Goal: Complete application form

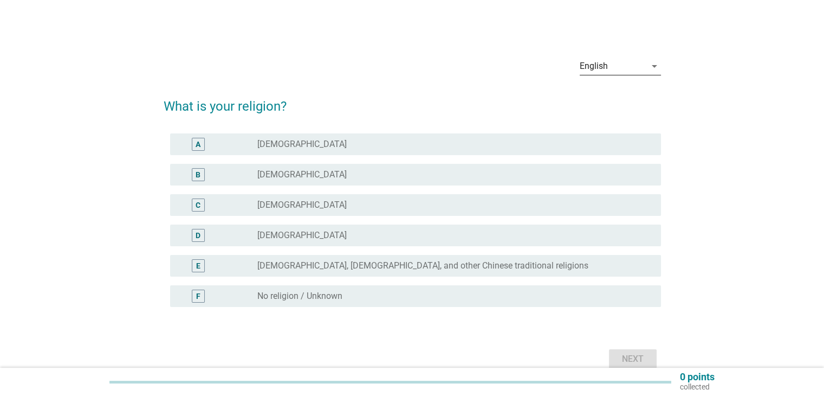
click at [625, 68] on div "English" at bounding box center [613, 65] width 66 height 17
click at [788, 228] on div "English arrow_drop_down What is your religion? A radio_button_unchecked [DEMOGR…" at bounding box center [412, 210] width 772 height 340
click at [564, 267] on div "radio_button_unchecked [DEMOGRAPHIC_DATA], [DEMOGRAPHIC_DATA], and other Chines…" at bounding box center [450, 265] width 386 height 11
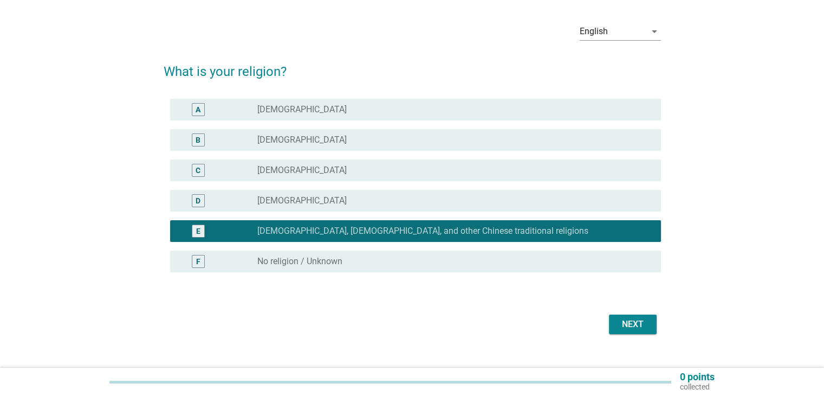
scroll to position [53, 0]
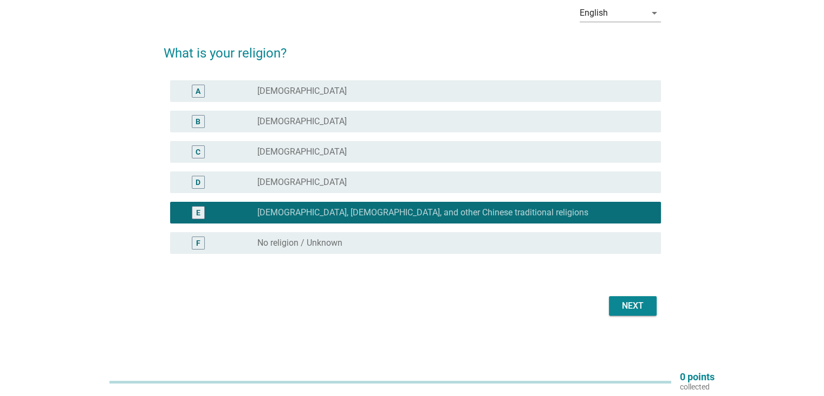
click at [304, 249] on div "F radio_button_unchecked No religion / Unknown" at bounding box center [415, 243] width 491 height 22
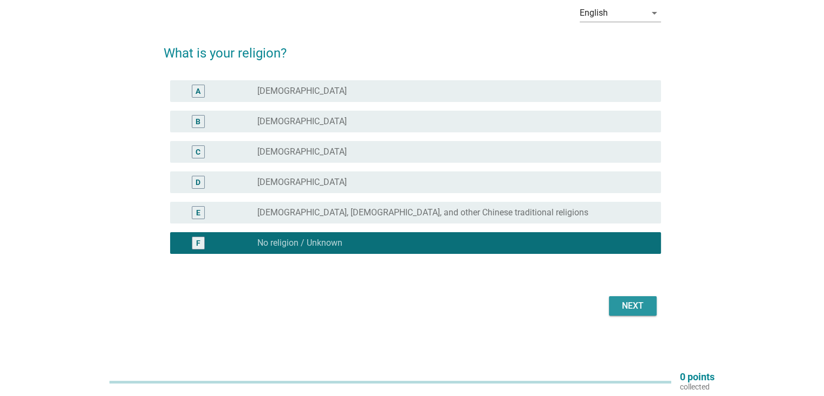
drag, startPoint x: 630, startPoint y: 308, endPoint x: 622, endPoint y: 307, distance: 8.7
click at [630, 308] on div "Next" at bounding box center [633, 305] width 30 height 13
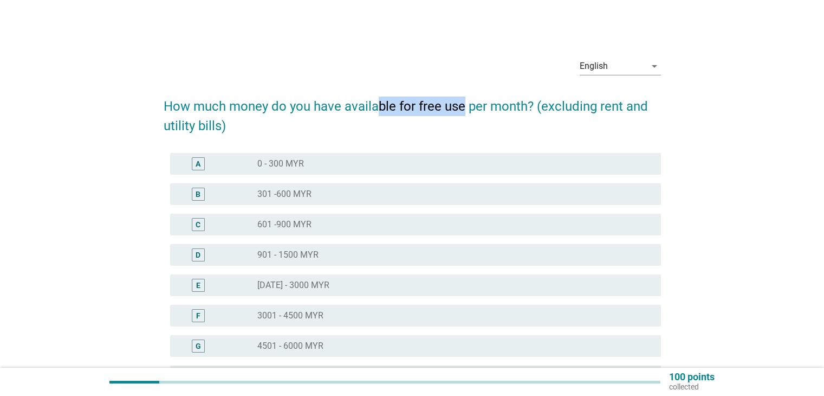
drag, startPoint x: 380, startPoint y: 108, endPoint x: 490, endPoint y: 108, distance: 110.0
click at [487, 108] on h2 "How much money do you have available for free use per month? (excluding rent an…" at bounding box center [413, 111] width 498 height 50
click at [492, 108] on h2 "How much money do you have available for free use per month? (excluding rent an…" at bounding box center [413, 111] width 498 height 50
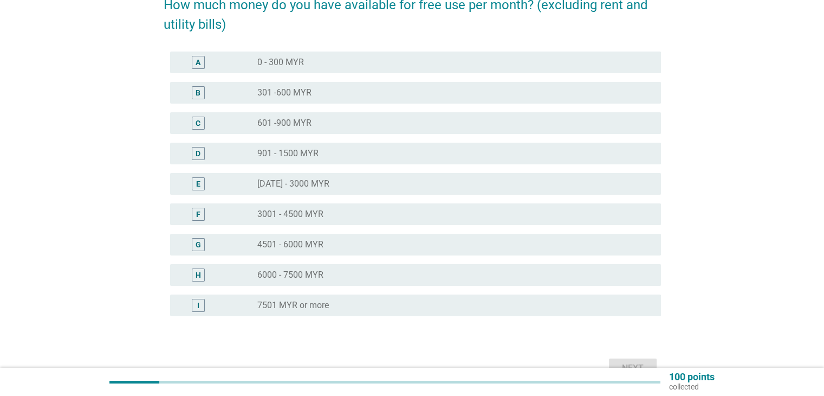
scroll to position [108, 0]
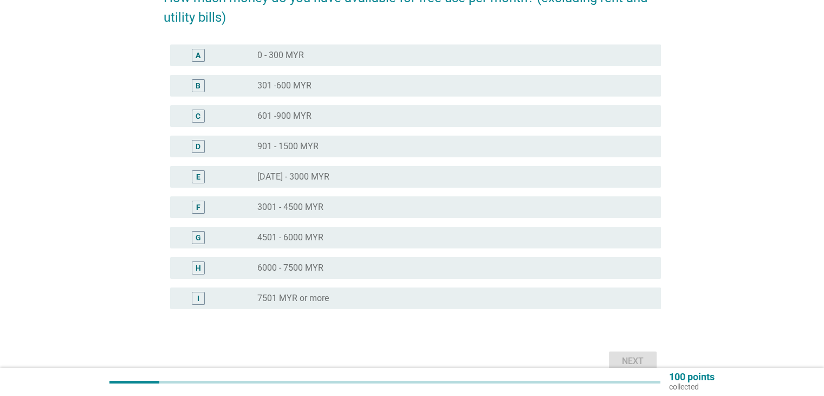
click at [343, 99] on div "B radio_button_unchecked 301 -600 MYR" at bounding box center [413, 85] width 498 height 30
click at [353, 85] on div "radio_button_unchecked 301 -600 MYR" at bounding box center [450, 85] width 386 height 11
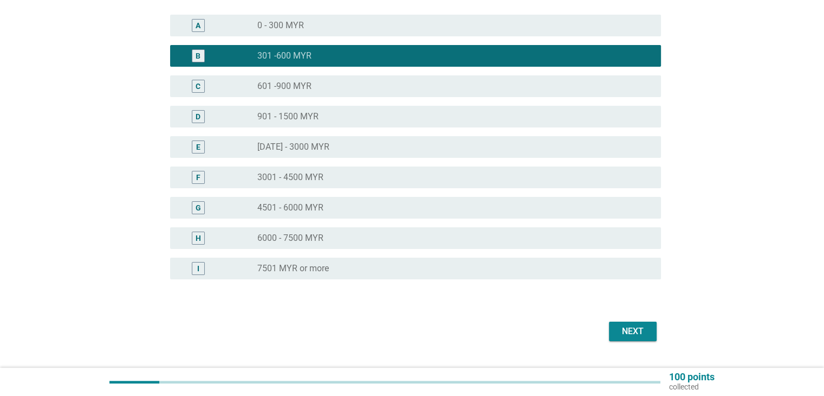
scroll to position [164, 0]
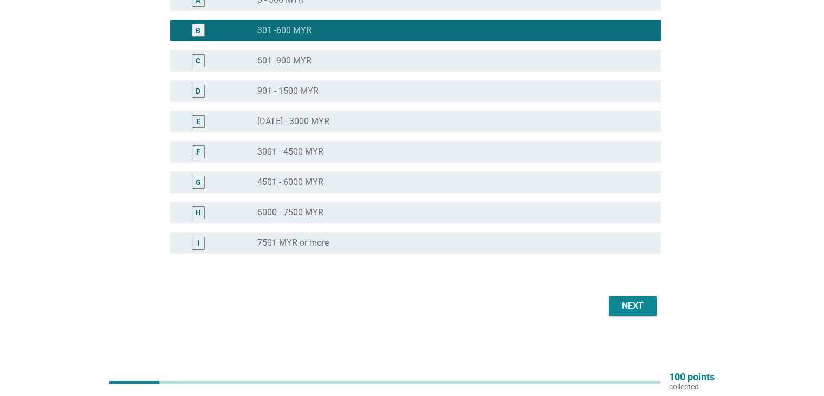
click at [610, 287] on form "How much money do you have available for free use per month? (excluding rent an…" at bounding box center [413, 120] width 498 height 397
click at [620, 311] on div "Next" at bounding box center [633, 305] width 30 height 13
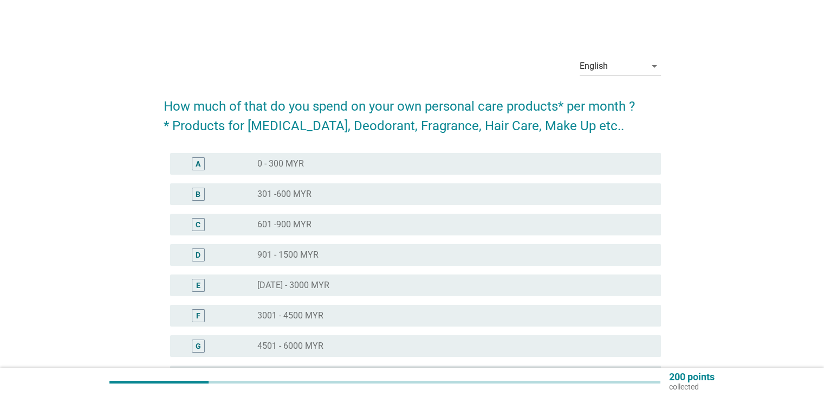
click at [345, 167] on div "radio_button_unchecked 0 - 300 MYR" at bounding box center [450, 163] width 386 height 11
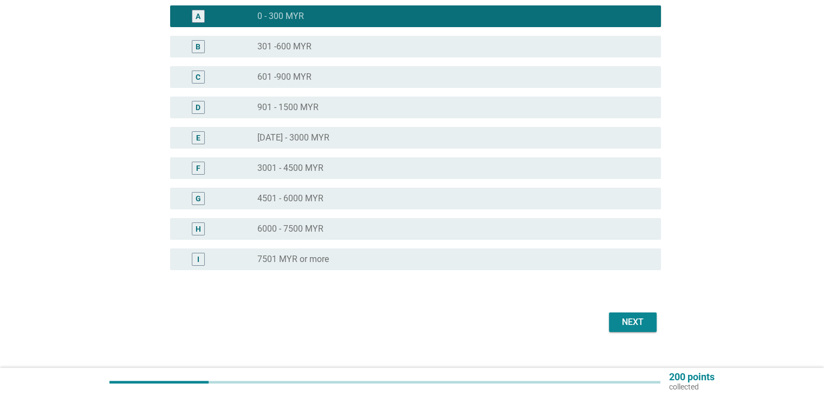
scroll to position [164, 0]
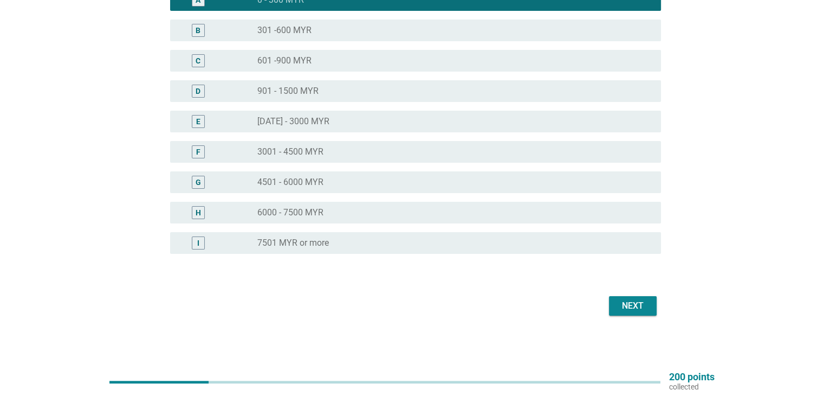
click at [653, 313] on button "Next" at bounding box center [633, 306] width 48 height 20
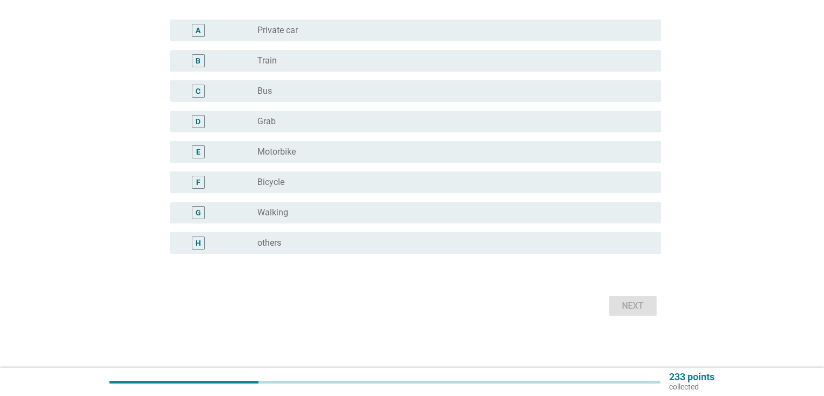
scroll to position [0, 0]
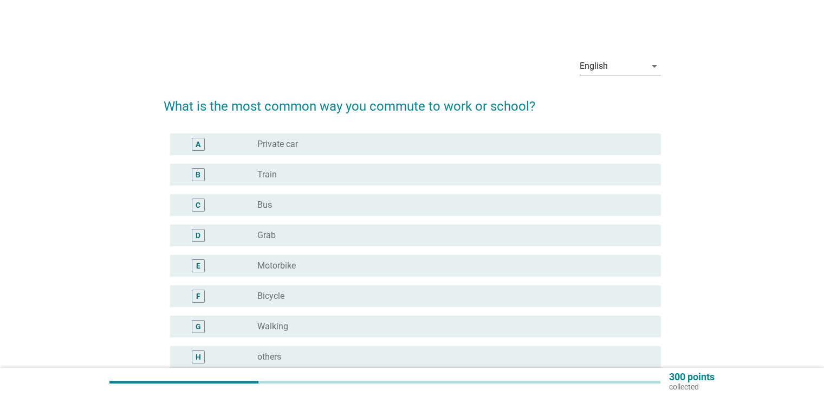
click at [317, 201] on div "radio_button_unchecked Bus" at bounding box center [450, 204] width 386 height 11
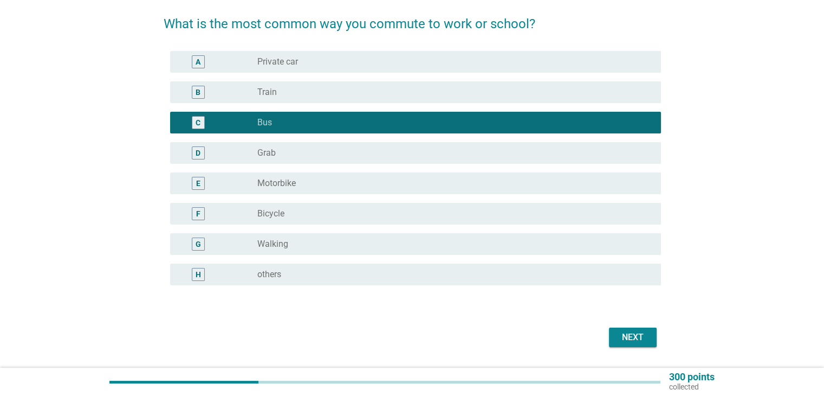
scroll to position [114, 0]
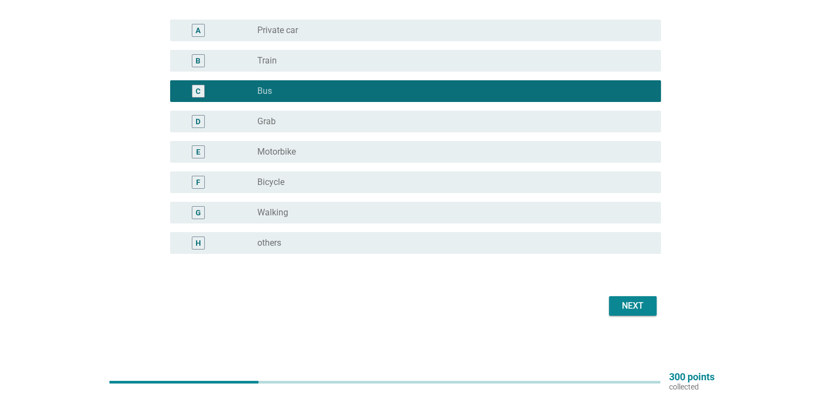
click at [616, 311] on button "Next" at bounding box center [633, 306] width 48 height 20
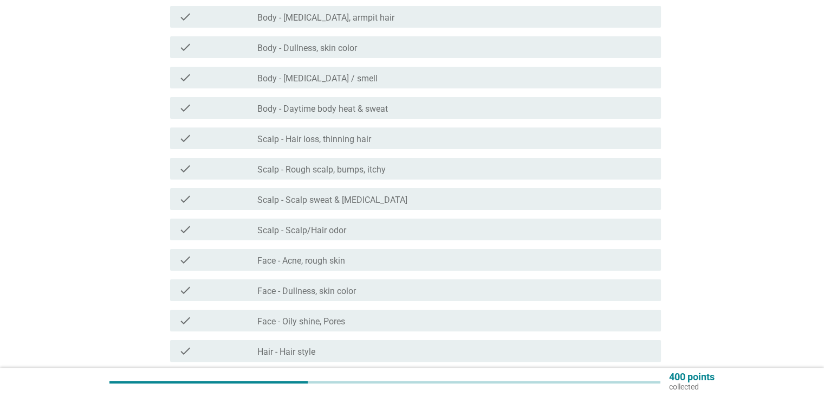
scroll to position [217, 0]
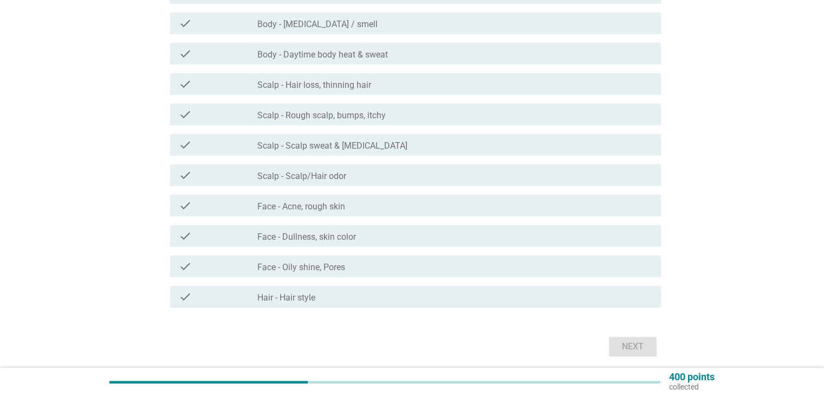
click at [513, 201] on div "check_box_outline_blank Face - Acne, rough skin" at bounding box center [454, 205] width 395 height 13
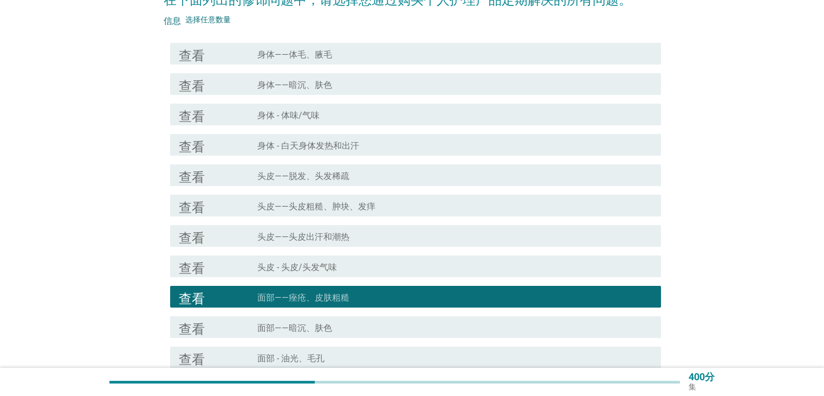
scroll to position [89, 0]
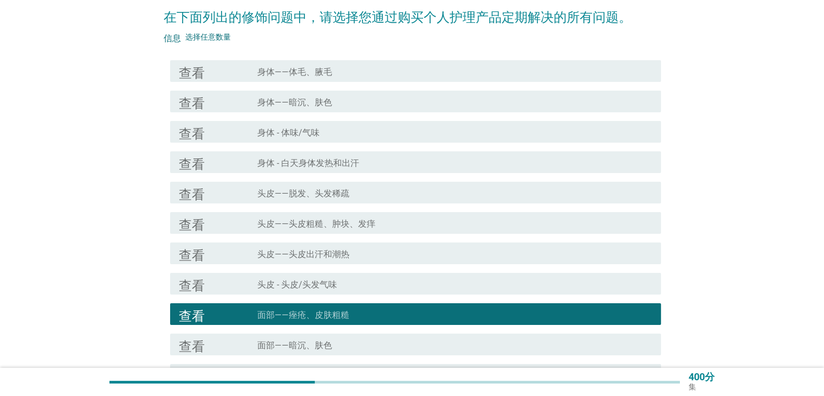
click at [379, 257] on div "复选框轮廓空白 头皮——头皮出汗和潮热" at bounding box center [454, 253] width 395 height 13
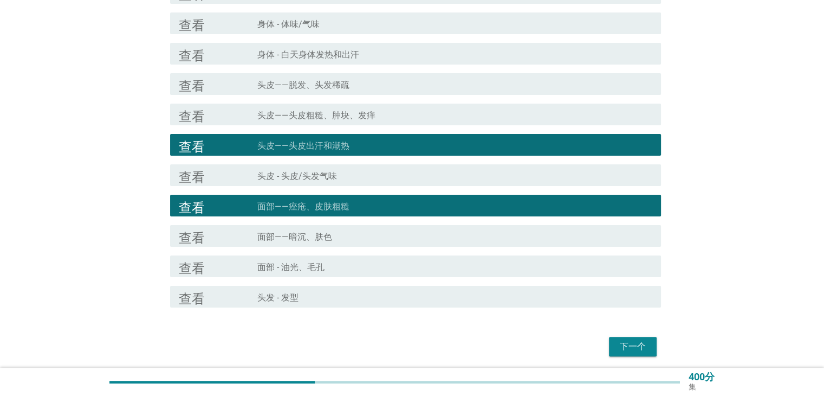
scroll to position [238, 0]
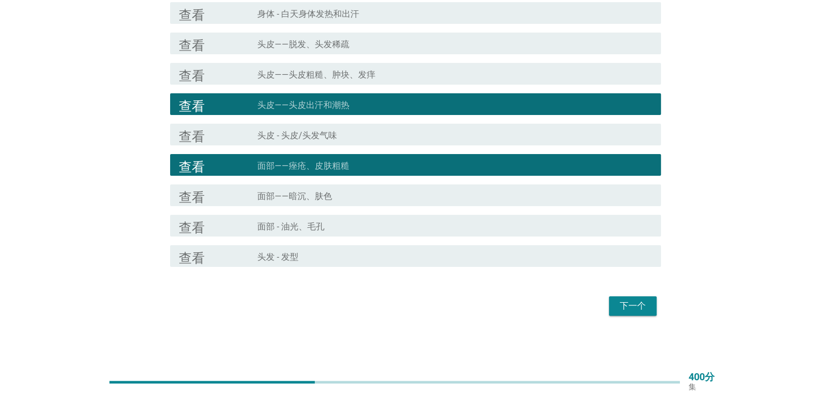
click at [616, 309] on button "下一个" at bounding box center [633, 306] width 48 height 20
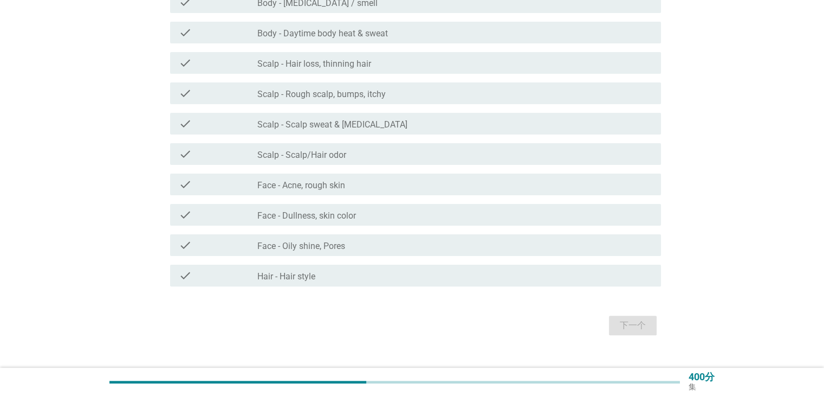
scroll to position [0, 0]
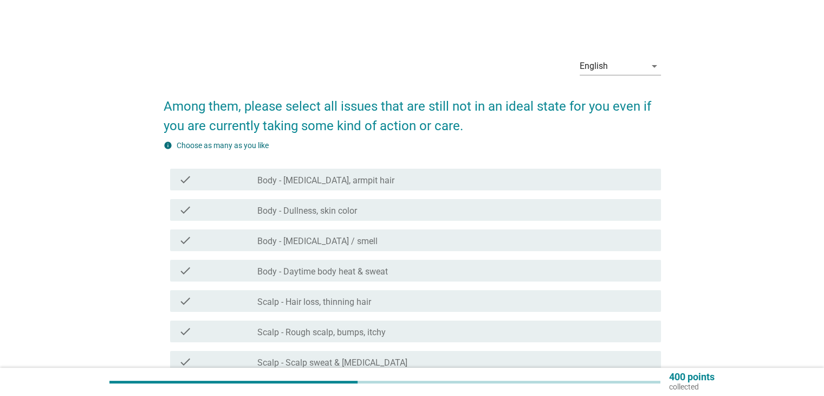
click at [713, 113] on div "English arrow_drop_down Among them, please select all issues that are still not…" at bounding box center [412, 312] width 772 height 545
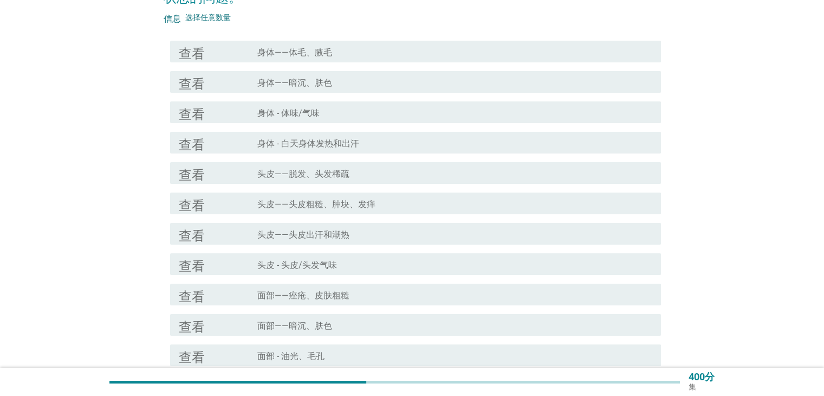
scroll to position [163, 0]
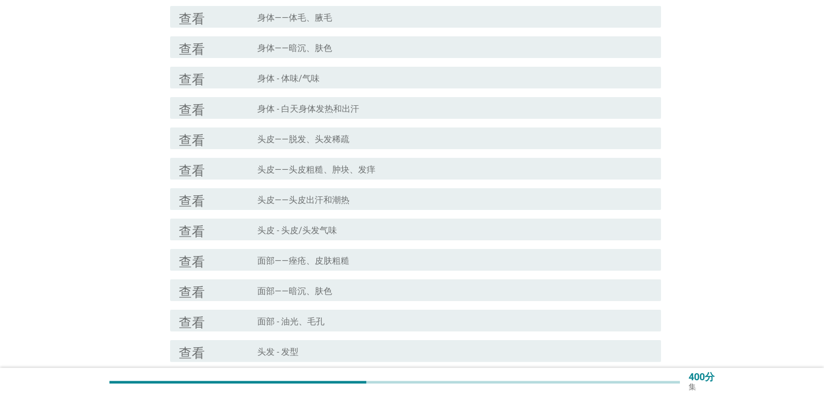
click at [436, 268] on div "查看 复选框轮廓空白 面部——痤疮、皮肤粗糙" at bounding box center [415, 260] width 491 height 22
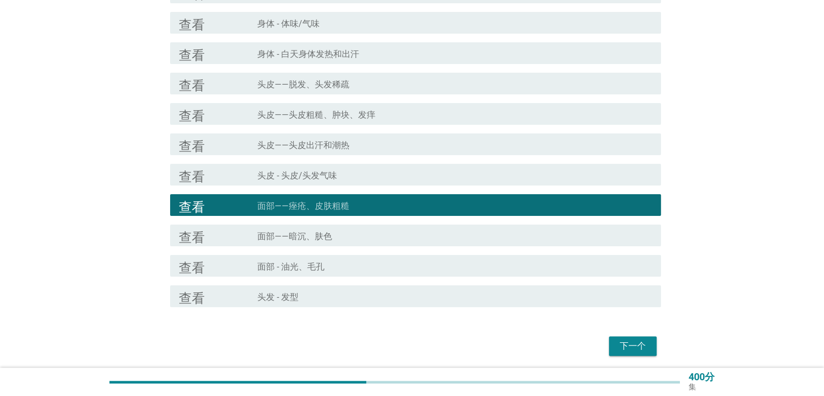
scroll to position [257, 0]
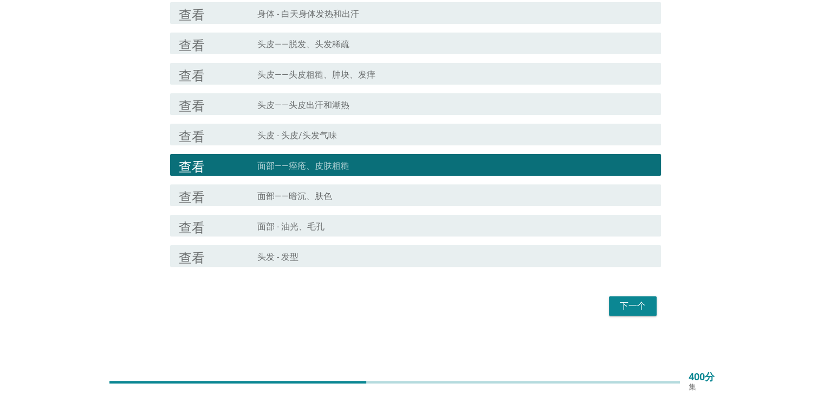
click at [631, 300] on font "下一个" at bounding box center [633, 305] width 26 height 10
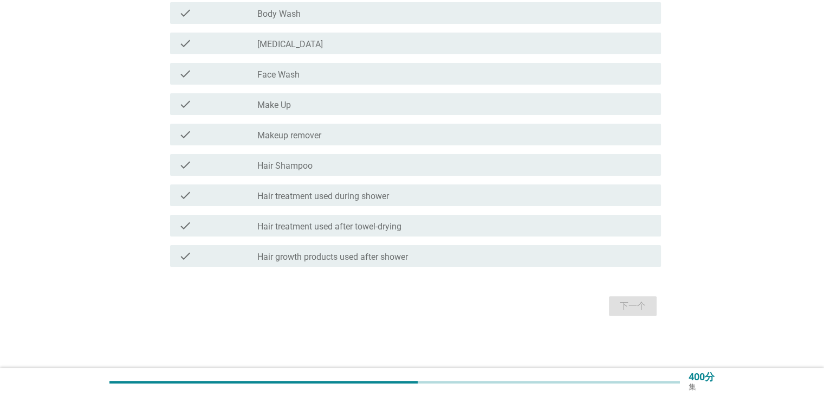
scroll to position [0, 0]
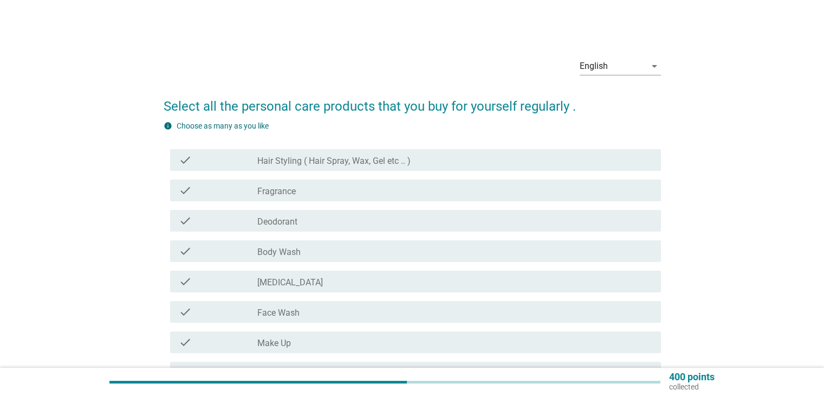
click at [442, 221] on div "check_box_outline_blank Deodorant" at bounding box center [454, 220] width 395 height 13
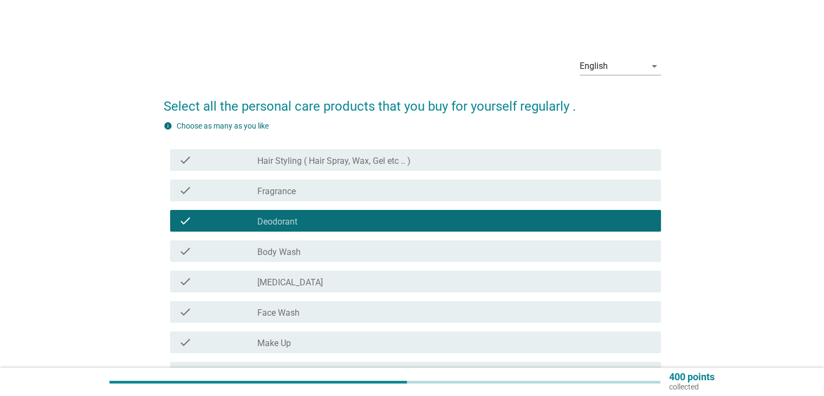
click at [442, 243] on div "check check_box_outline_blank Body Wash" at bounding box center [415, 251] width 491 height 22
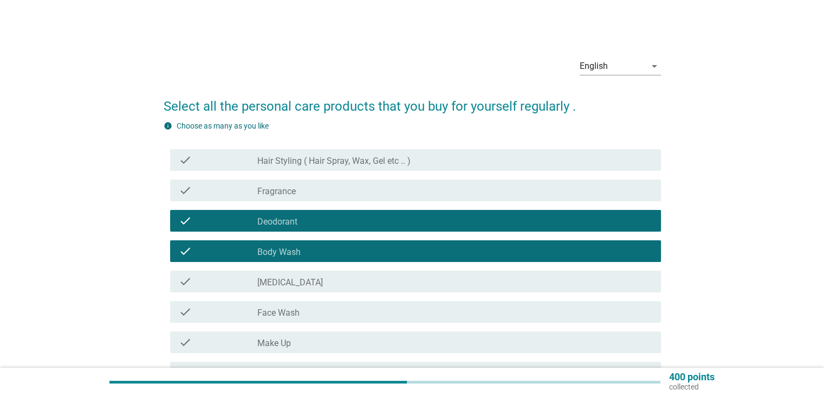
click at [481, 158] on div "check_box_outline_blank Hair Styling ( Hair Spray, Wax, Gel etc .. )" at bounding box center [454, 159] width 395 height 13
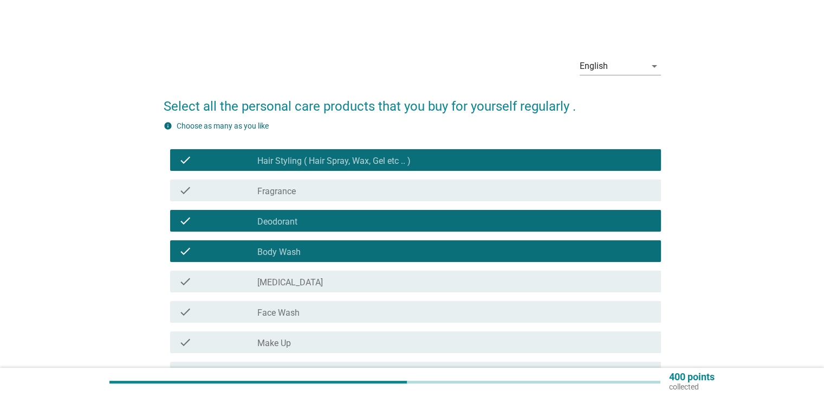
click at [481, 158] on div "check_box_outline_blank Hair Styling ( Hair Spray, Wax, Gel etc .. )" at bounding box center [454, 159] width 395 height 13
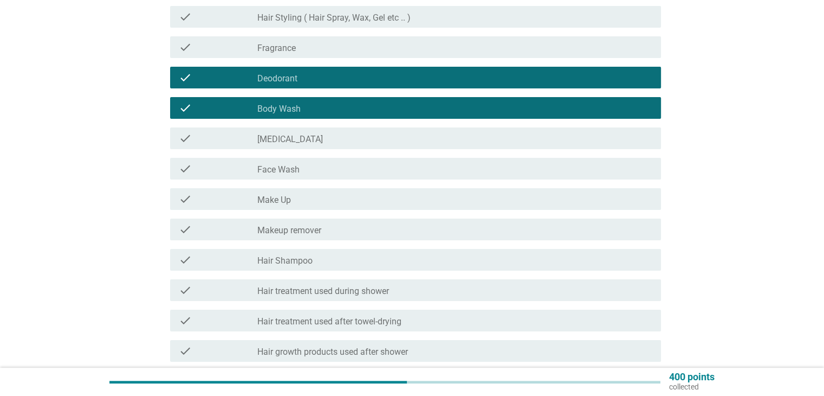
scroll to position [163, 0]
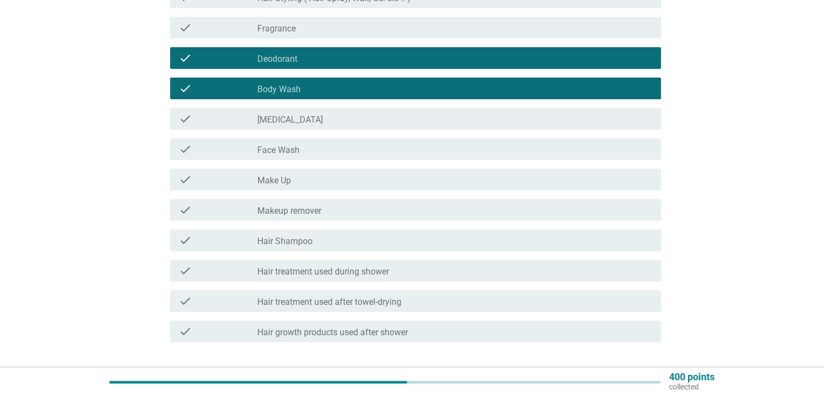
click at [481, 155] on div "check_box_outline_blank Face Wash" at bounding box center [454, 149] width 395 height 13
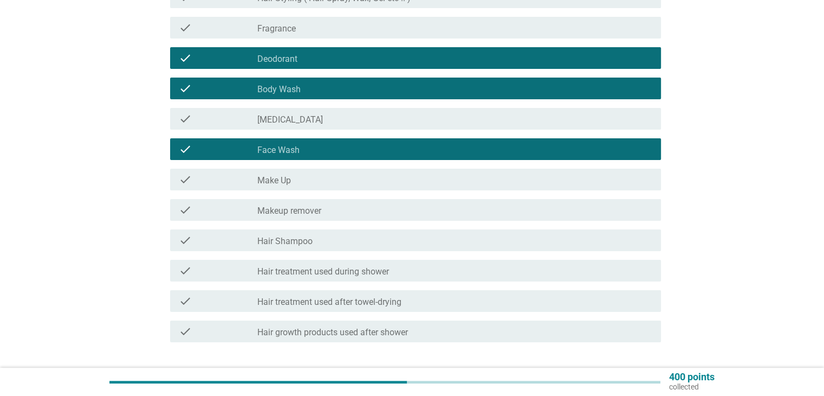
click at [491, 123] on div "check_box_outline_blank [MEDICAL_DATA]" at bounding box center [454, 118] width 395 height 13
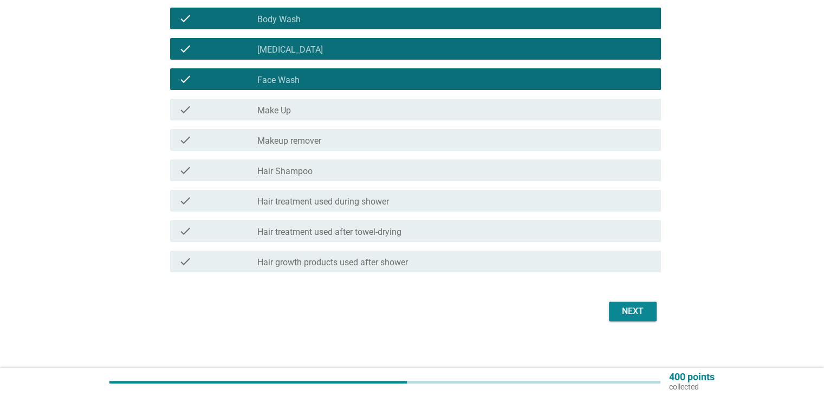
scroll to position [238, 0]
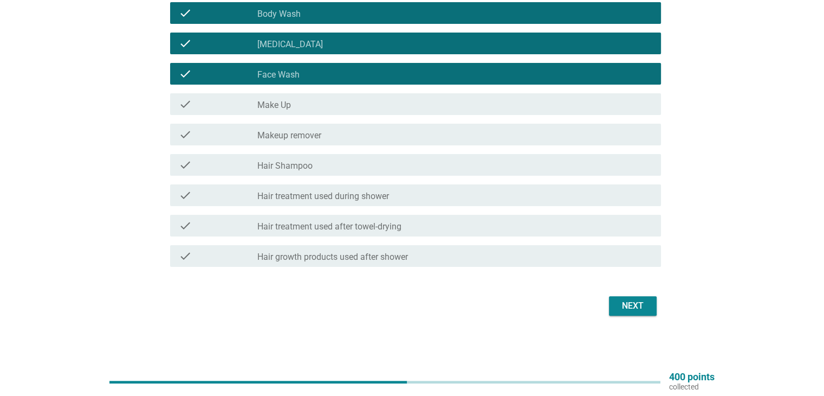
click at [386, 167] on div "check_box_outline_blank Hair Shampoo" at bounding box center [454, 164] width 395 height 13
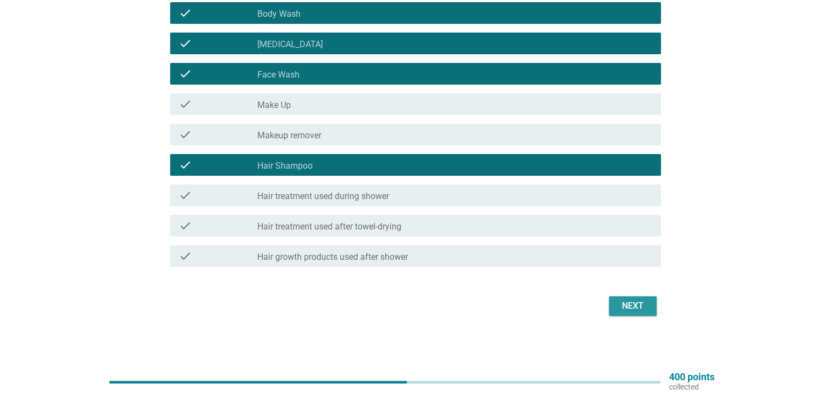
click at [638, 296] on button "Next" at bounding box center [633, 306] width 48 height 20
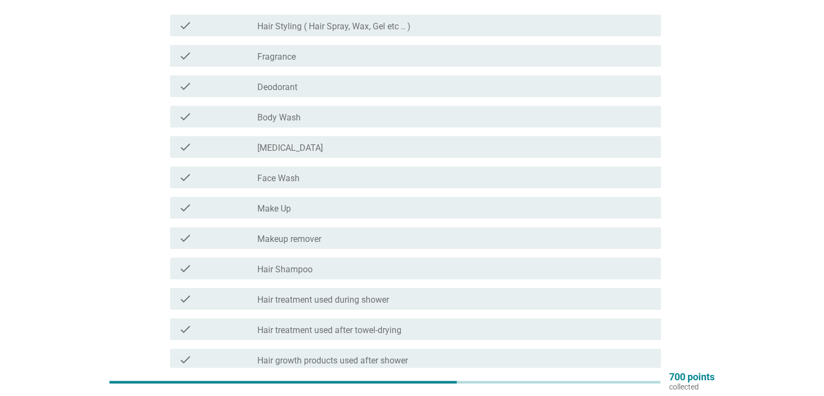
scroll to position [149, 0]
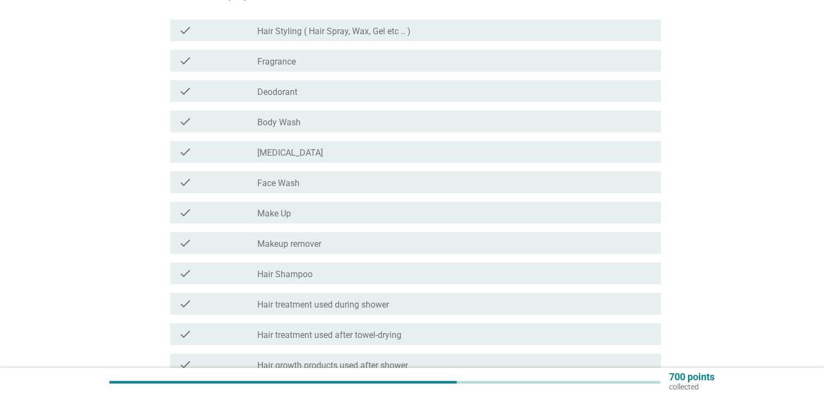
click at [511, 270] on div "check_box_outline_blank Hair Shampoo" at bounding box center [454, 273] width 395 height 13
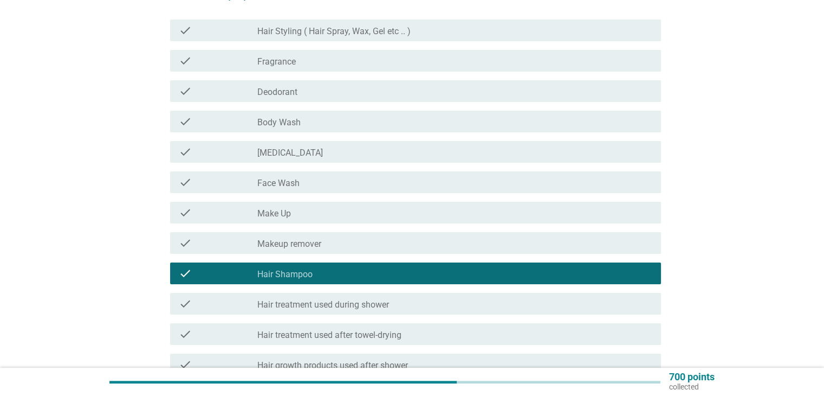
drag, startPoint x: 448, startPoint y: 267, endPoint x: 440, endPoint y: 261, distance: 10.4
click at [447, 268] on div "check_box_outline_blank Hair Shampoo" at bounding box center [454, 273] width 395 height 13
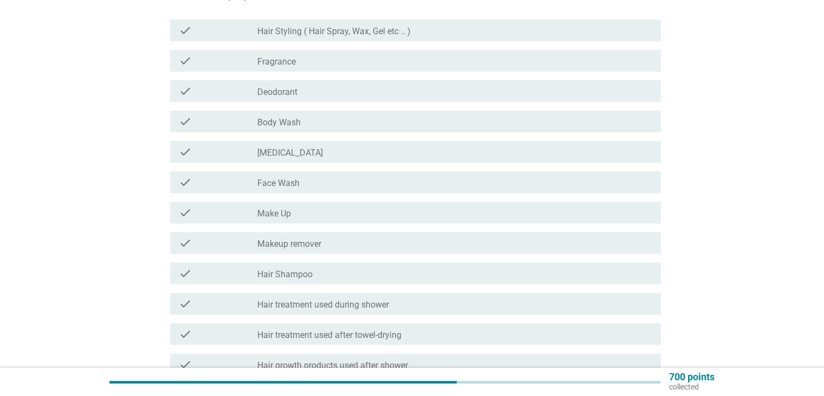
click at [412, 180] on div "check_box_outline_blank Face Wash" at bounding box center [454, 182] width 395 height 13
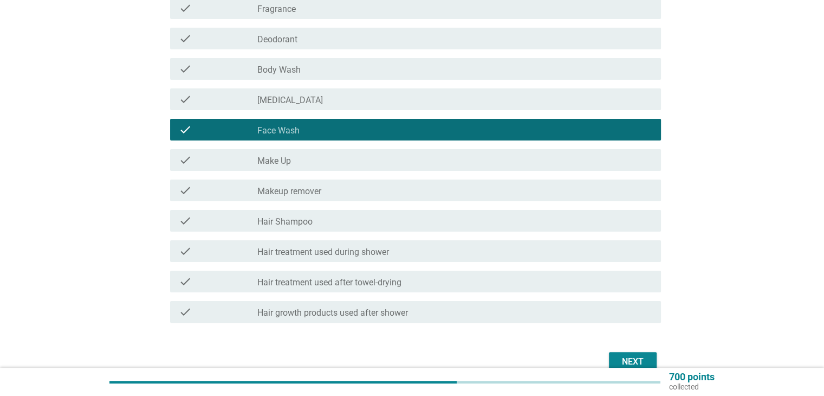
scroll to position [257, 0]
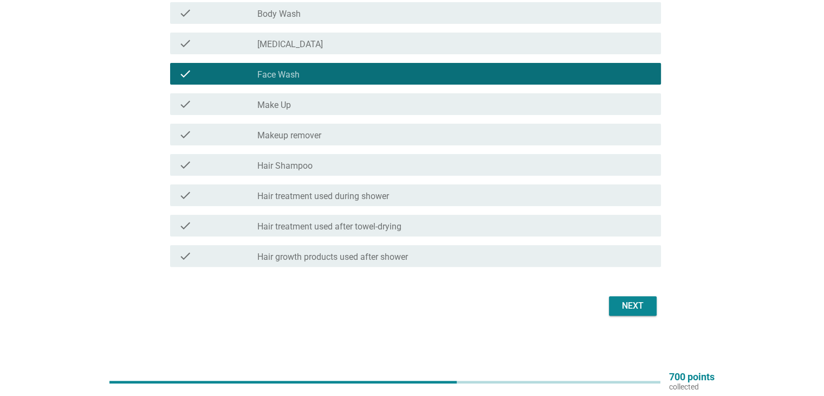
click at [624, 302] on div "Next" at bounding box center [633, 305] width 30 height 13
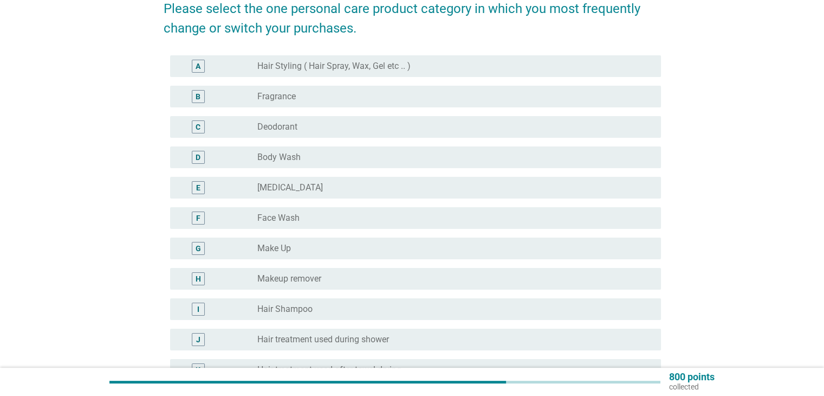
scroll to position [163, 0]
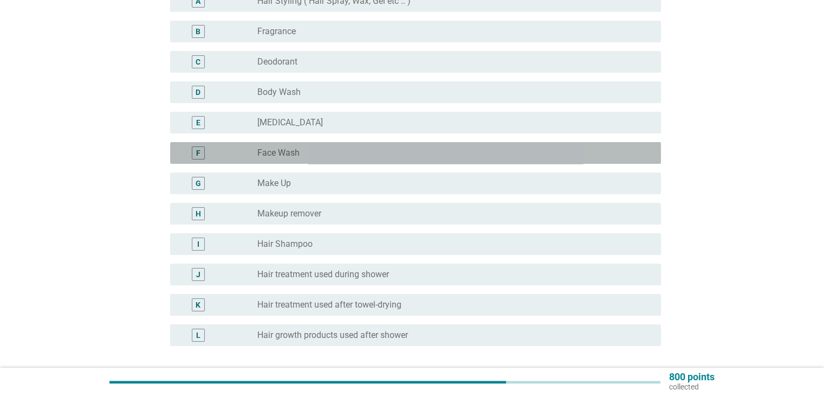
click at [358, 157] on div "radio_button_unchecked Face Wash" at bounding box center [450, 152] width 386 height 11
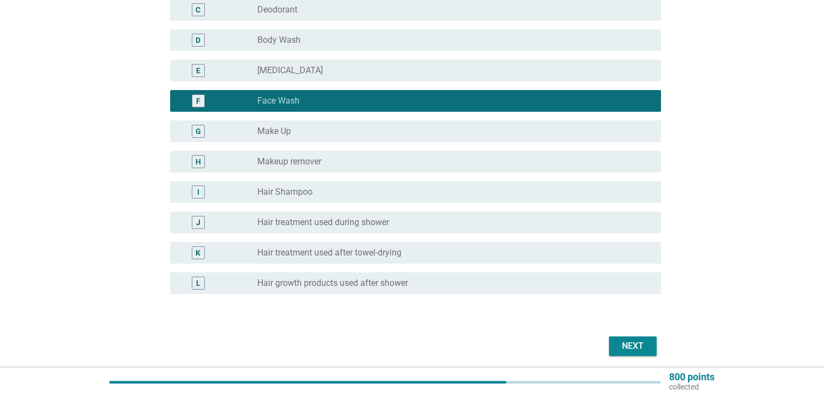
scroll to position [255, 0]
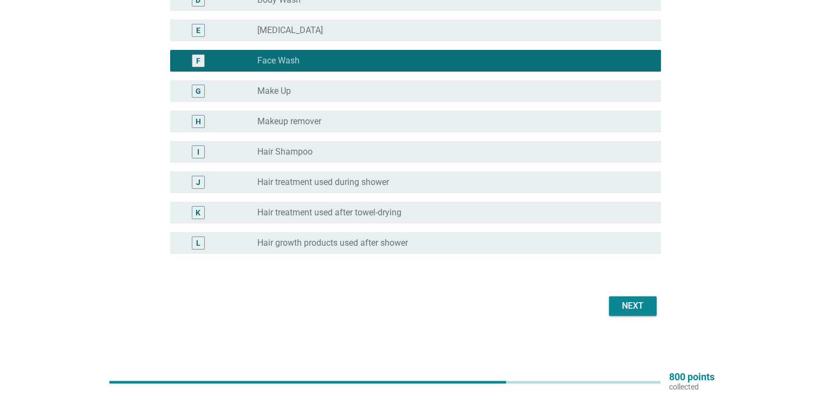
click at [648, 298] on button "Next" at bounding box center [633, 306] width 48 height 20
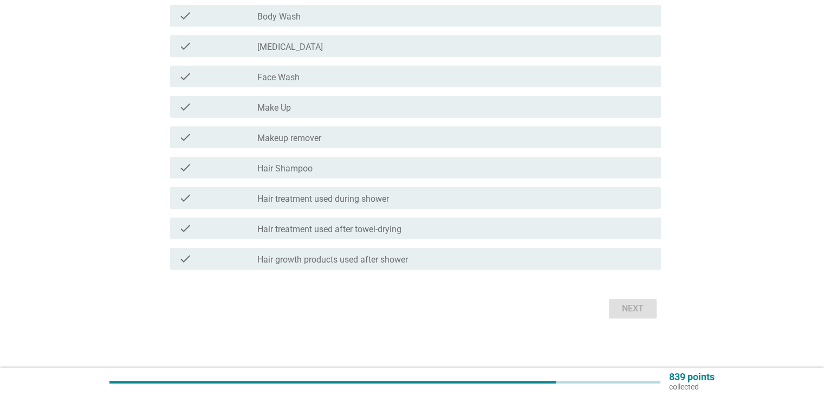
scroll to position [0, 0]
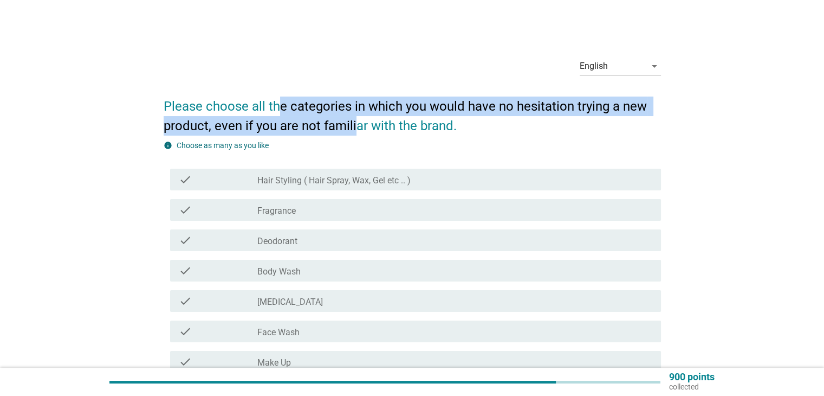
drag, startPoint x: 295, startPoint y: 109, endPoint x: 404, endPoint y: 122, distance: 110.3
click at [384, 122] on h2 "Please choose all the categories in which you would have no hesitation trying a…" at bounding box center [413, 111] width 498 height 50
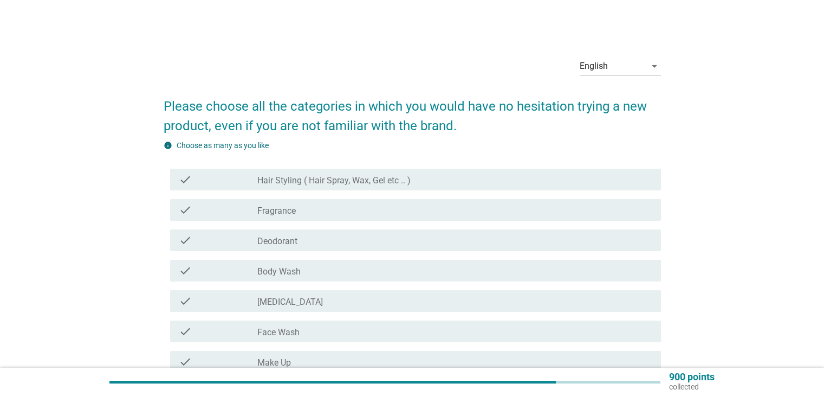
click at [431, 122] on h2 "Please choose all the categories in which you would have no hesitation trying a…" at bounding box center [413, 111] width 498 height 50
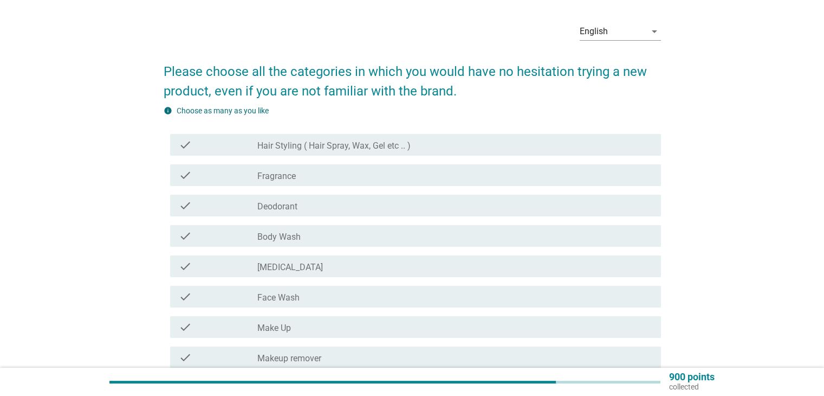
scroll to position [54, 0]
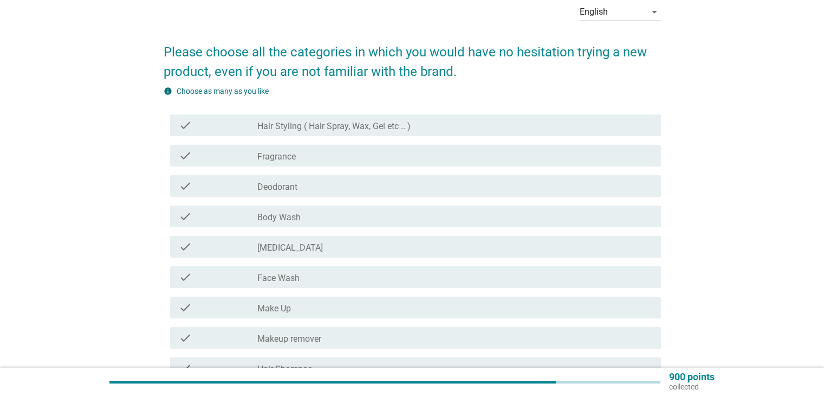
click at [307, 276] on div "check_box_outline_blank Face Wash" at bounding box center [454, 276] width 395 height 13
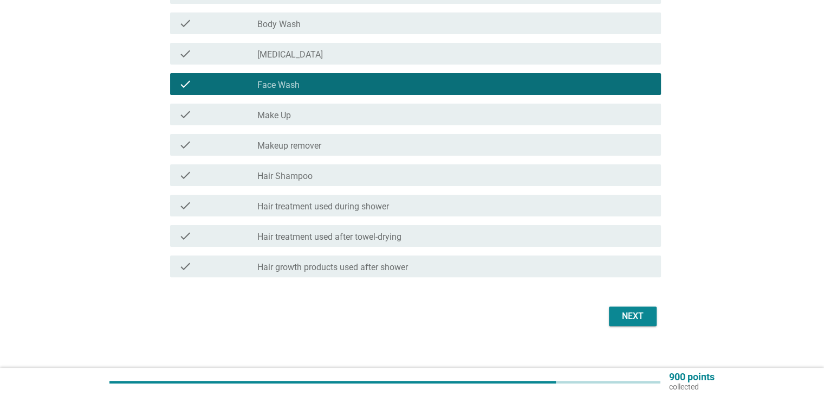
scroll to position [257, 0]
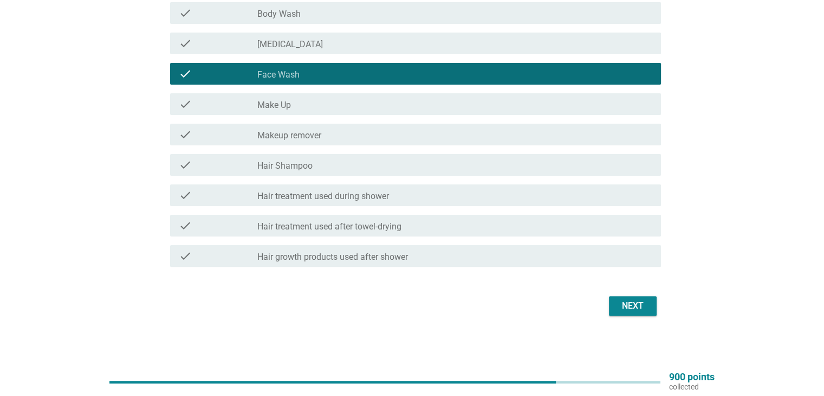
click at [630, 310] on div "Next" at bounding box center [633, 305] width 30 height 13
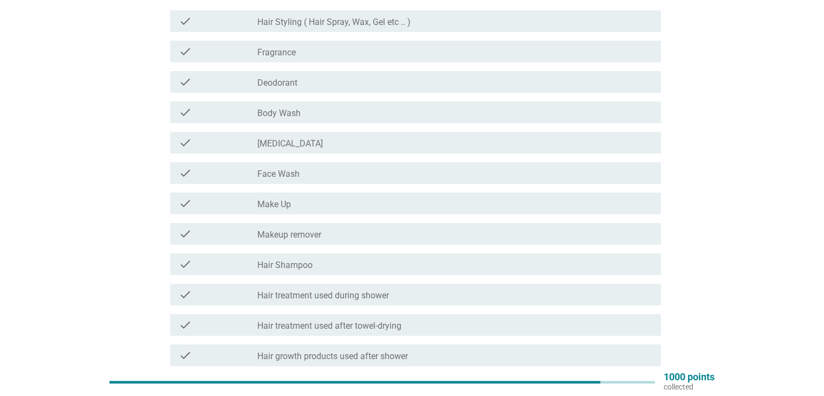
scroll to position [95, 0]
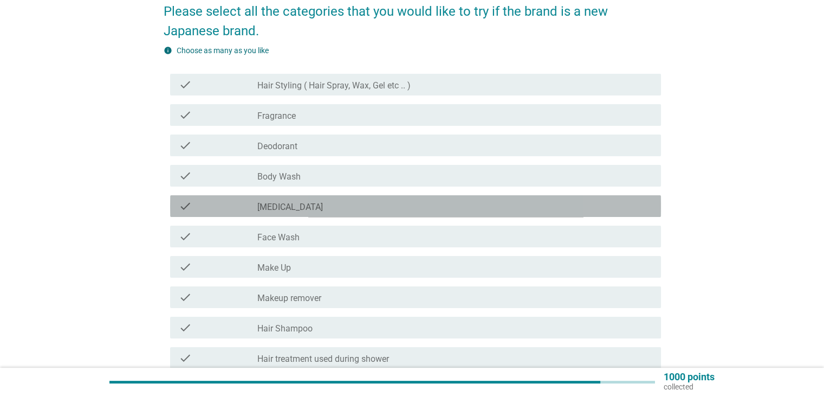
click at [380, 203] on div "check_box_outline_blank [MEDICAL_DATA]" at bounding box center [454, 205] width 395 height 13
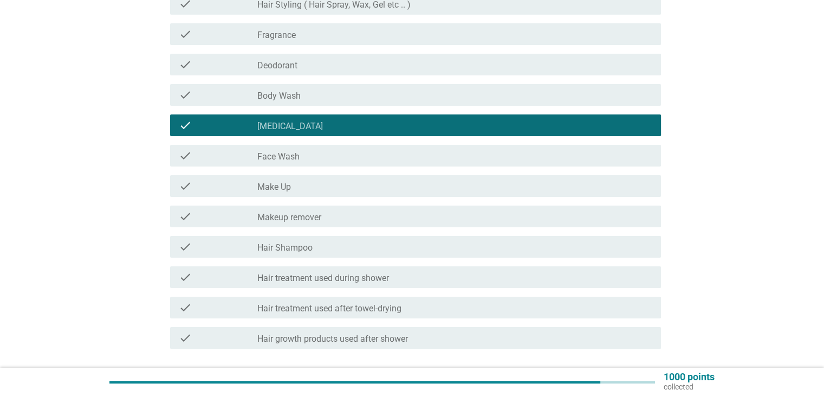
scroll to position [257, 0]
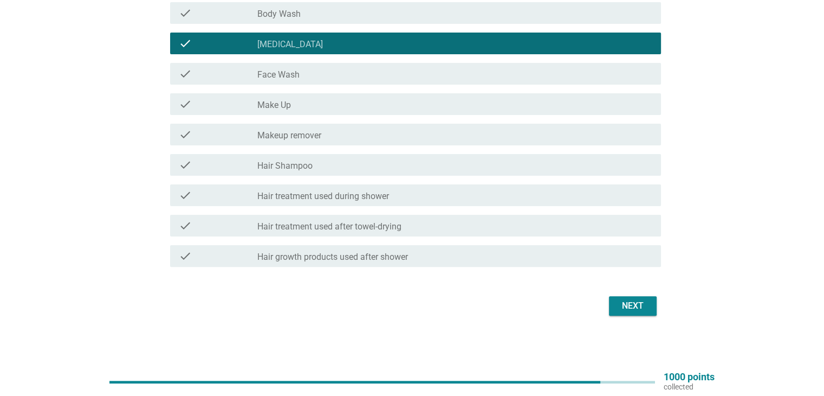
click at [381, 159] on div "check_box_outline_blank Hair Shampoo" at bounding box center [454, 164] width 395 height 13
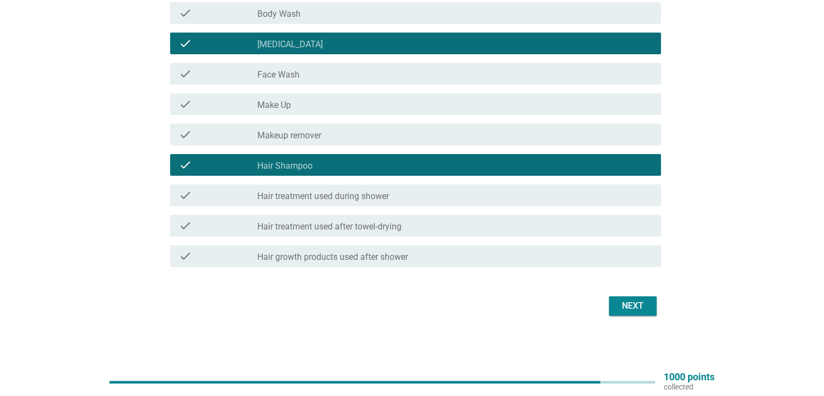
click at [641, 305] on div "Next" at bounding box center [633, 305] width 30 height 13
